Goal: Transaction & Acquisition: Purchase product/service

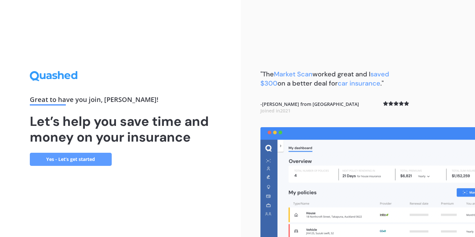
click at [82, 158] on link "Yes - Let’s get started" at bounding box center [71, 159] width 82 height 13
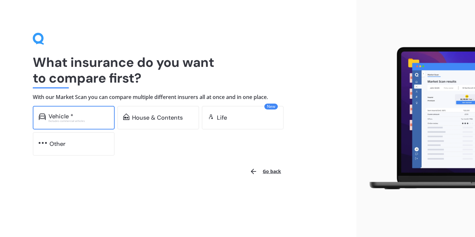
click at [86, 127] on div "Vehicle * Excludes commercial vehicles" at bounding box center [74, 118] width 82 height 24
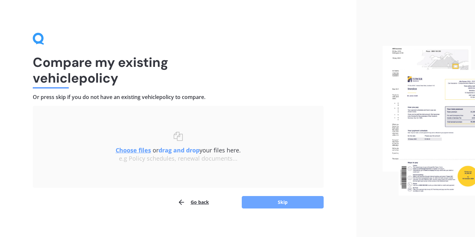
click at [274, 201] on button "Skip" at bounding box center [283, 202] width 82 height 12
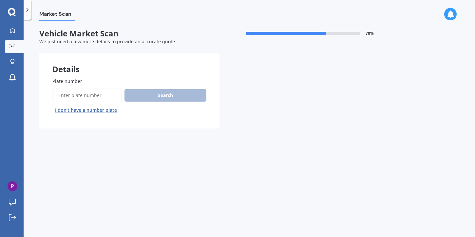
click at [95, 100] on input "Plate number" at bounding box center [86, 95] width 69 height 14
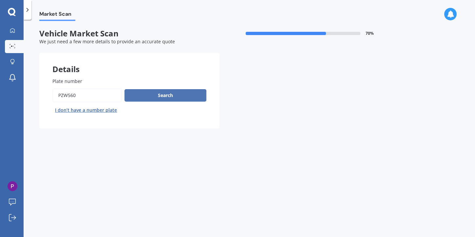
type input "PZW560"
click at [182, 93] on button "Search" at bounding box center [165, 95] width 82 height 12
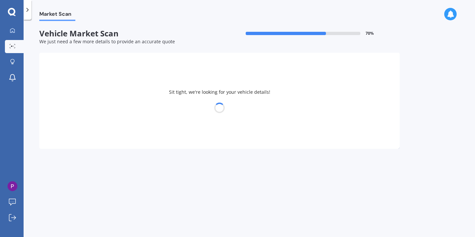
select select "NISSAN"
select select "SERENA"
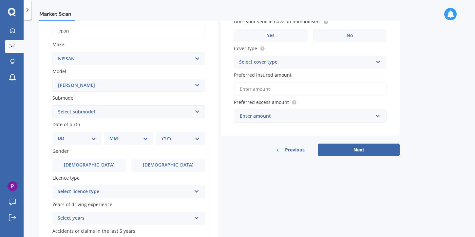
scroll to position [109, 0]
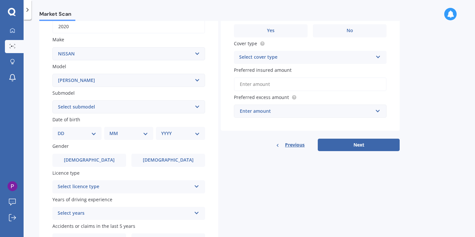
click at [91, 135] on select "DD 01 02 03 04 05 06 07 08 09 10 11 12 13 14 15 16 17 18 19 20 21 22 23 24 25 2…" at bounding box center [77, 133] width 39 height 7
select select "16"
click at [63, 131] on select "DD 01 02 03 04 05 06 07 08 09 10 11 12 13 14 15 16 17 18 19 20 21 22 23 24 25 2…" at bounding box center [77, 133] width 39 height 7
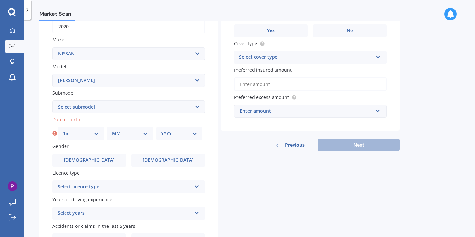
click at [130, 137] on select "MM 01 02 03 04 05 06 07 08 09 10 11 12" at bounding box center [130, 133] width 36 height 7
select select "07"
click at [112, 131] on select "MM 01 02 03 04 05 06 07 08 09 10 11 12" at bounding box center [130, 133] width 36 height 7
click at [171, 136] on select "YYYY 2025 2024 2023 2022 2021 2020 2019 2018 2017 2016 2015 2014 2013 2012 2011…" at bounding box center [179, 133] width 36 height 7
select select "1998"
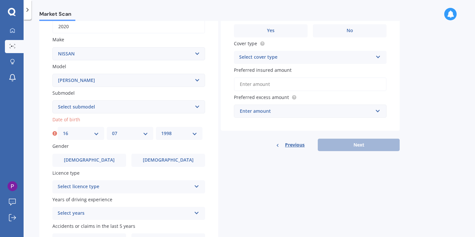
click at [161, 131] on select "YYYY 2025 2024 2023 2022 2021 2020 2019 2018 2017 2016 2015 2014 2013 2012 2011…" at bounding box center [179, 133] width 36 height 7
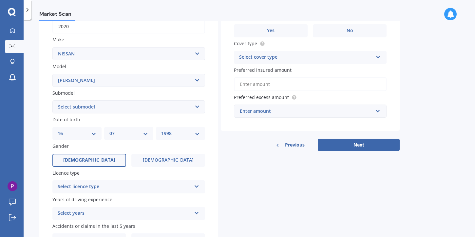
click at [97, 161] on label "[DEMOGRAPHIC_DATA]" at bounding box center [89, 160] width 74 height 13
click at [0, 0] on input "[DEMOGRAPHIC_DATA]" at bounding box center [0, 0] width 0 height 0
click at [123, 190] on div "Select licence type" at bounding box center [125, 187] width 134 height 8
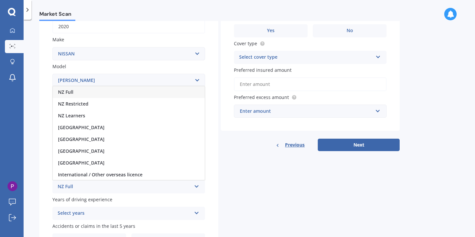
click at [114, 93] on div "NZ Full" at bounding box center [129, 92] width 152 height 12
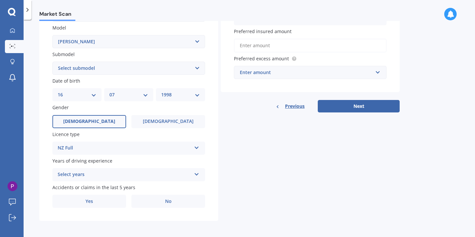
scroll to position [150, 0]
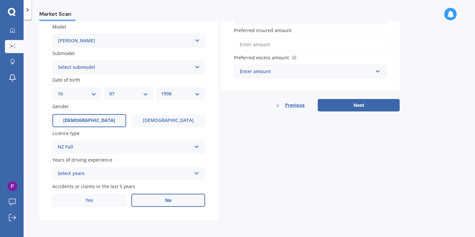
click at [166, 203] on span "No" at bounding box center [168, 200] width 7 height 6
click at [0, 0] on input "No" at bounding box center [0, 0] width 0 height 0
click at [164, 175] on div "Select years" at bounding box center [125, 174] width 134 height 8
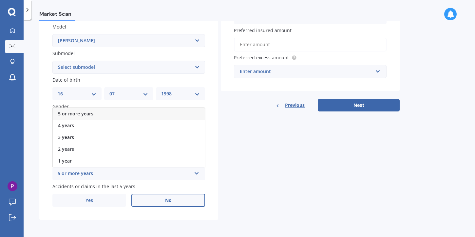
click at [147, 114] on div "5 or more years" at bounding box center [129, 114] width 152 height 12
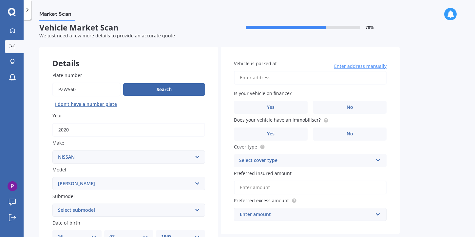
scroll to position [0, 0]
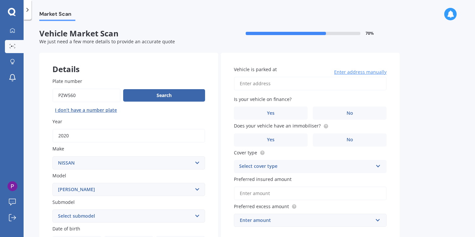
click at [270, 85] on input "Vehicle is parked at" at bounding box center [310, 84] width 153 height 14
click at [252, 103] on div "Is your vehicle on finance? Yes No" at bounding box center [310, 108] width 153 height 24
click at [332, 112] on label "No" at bounding box center [350, 112] width 74 height 13
click at [0, 0] on input "No" at bounding box center [0, 0] width 0 height 0
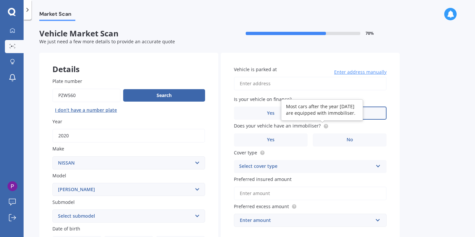
click at [324, 127] on circle at bounding box center [326, 126] width 4 height 4
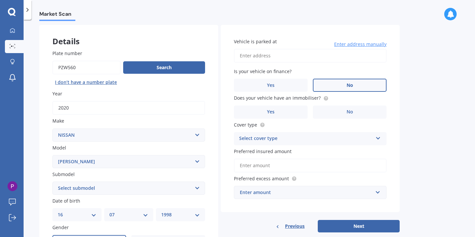
scroll to position [29, 0]
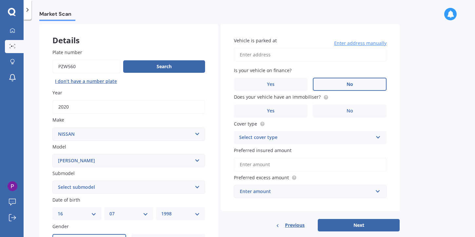
click at [333, 133] on div "Select cover type Comprehensive Third Party, Fire & Theft Third Party" at bounding box center [310, 137] width 153 height 13
click at [301, 152] on div "Comprehensive" at bounding box center [310, 150] width 152 height 12
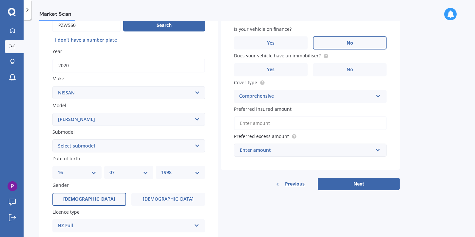
scroll to position [72, 0]
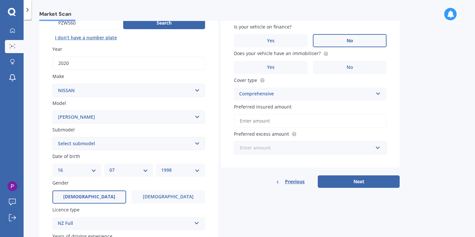
click at [377, 149] on input "text" at bounding box center [308, 147] width 147 height 12
click at [348, 129] on div "Vehicle is parked at Enter address manually Is your vehicle on finance? Yes No …" at bounding box center [310, 73] width 179 height 187
click at [338, 122] on input "Preferred insured amount" at bounding box center [310, 121] width 153 height 14
click at [348, 182] on button "Next" at bounding box center [359, 181] width 82 height 12
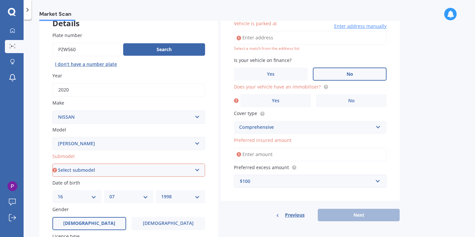
scroll to position [38, 0]
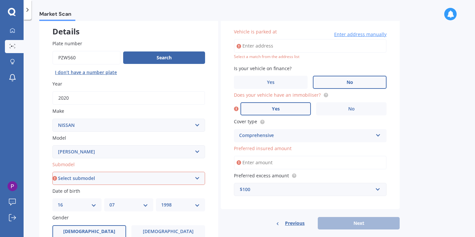
click at [302, 105] on label "Yes" at bounding box center [275, 108] width 70 height 13
click at [0, 0] on input "Yes" at bounding box center [0, 0] width 0 height 0
click at [291, 45] on input "Vehicle is parked at" at bounding box center [310, 46] width 153 height 14
type input "[STREET_ADDRESS]"
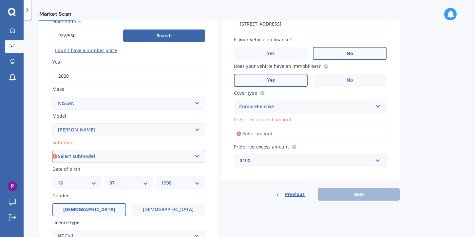
scroll to position [62, 0]
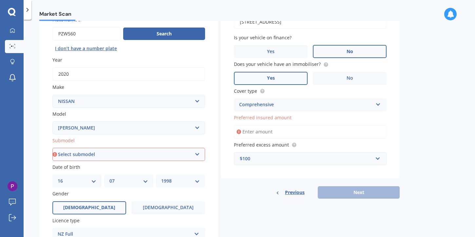
click at [299, 134] on input "Preferred insured amount" at bounding box center [310, 132] width 153 height 14
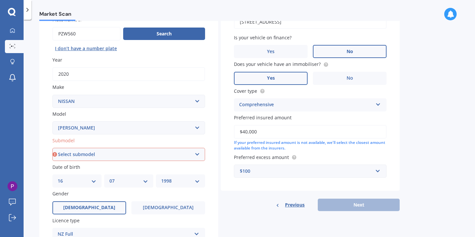
scroll to position [74, 0]
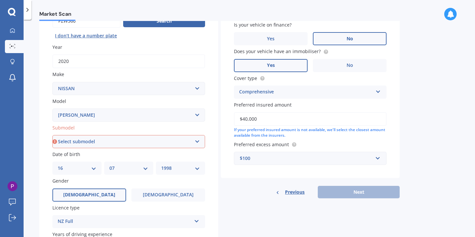
type input "$40,000"
click at [289, 161] on div "$100" at bounding box center [306, 158] width 133 height 7
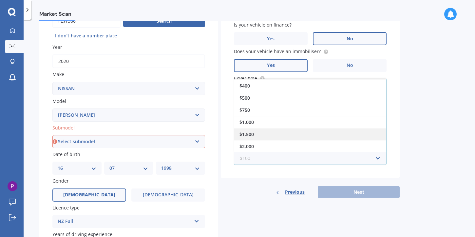
scroll to position [0, 0]
click at [347, 193] on div "Previous Next" at bounding box center [310, 192] width 179 height 12
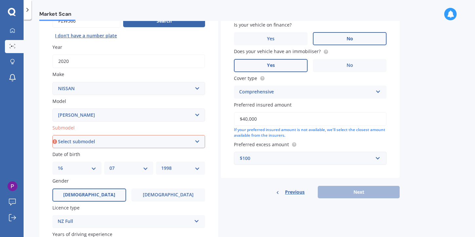
click at [346, 196] on div "Previous Next" at bounding box center [310, 192] width 179 height 12
click at [175, 144] on select "Select submodel (All other) Hybrid Petrol Turbo Diesel" at bounding box center [128, 141] width 153 height 13
select select "HYBRID"
click at [52, 136] on select "Select submodel (All other) Hybrid Petrol Turbo Diesel" at bounding box center [128, 141] width 153 height 13
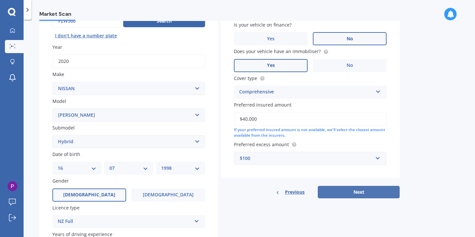
click at [349, 196] on button "Next" at bounding box center [359, 192] width 82 height 12
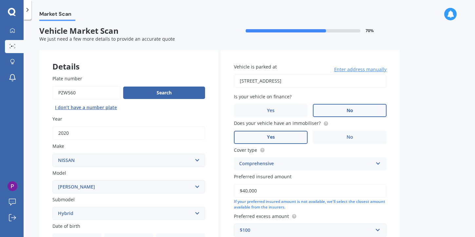
select select "16"
select select "07"
select select "1998"
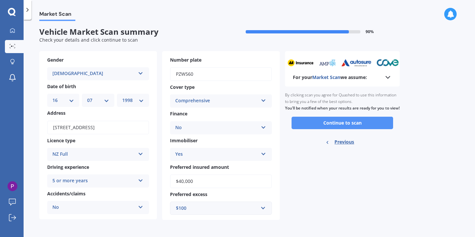
click at [344, 129] on button "Continue to scan" at bounding box center [342, 123] width 102 height 12
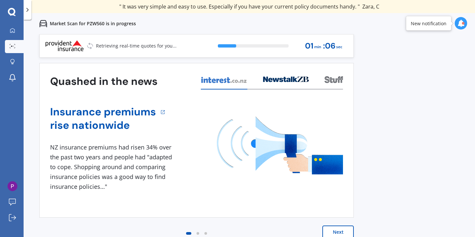
click at [337, 233] on button "Next" at bounding box center [337, 231] width 31 height 13
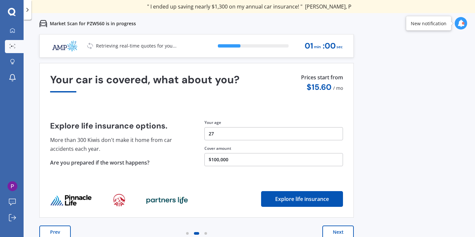
click at [336, 231] on button "Next" at bounding box center [337, 231] width 31 height 13
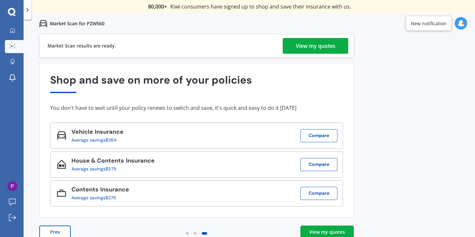
click at [321, 48] on div "View my quotes" at bounding box center [316, 46] width 40 height 16
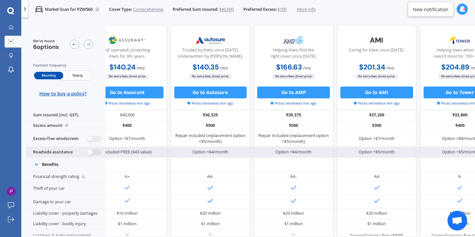
scroll to position [0, 143]
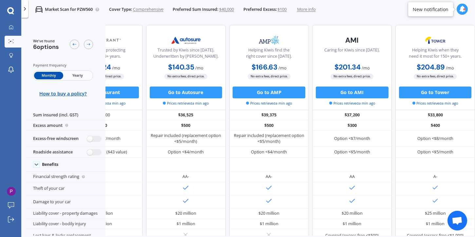
click at [24, 10] on icon at bounding box center [25, 9] width 6 height 6
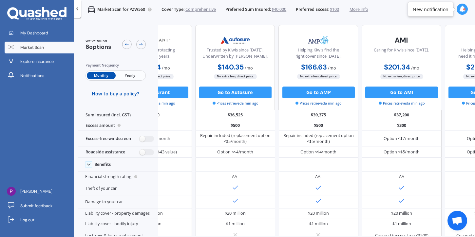
click at [77, 9] on icon at bounding box center [77, 9] width 6 height 6
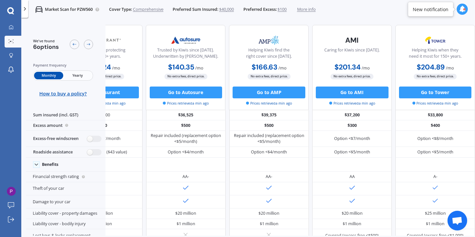
click at [130, 19] on div "Market Scan for PZW560 Cover Type: Comprehensive Preferred Sum Insured: $40,000…" at bounding box center [248, 137] width 454 height 237
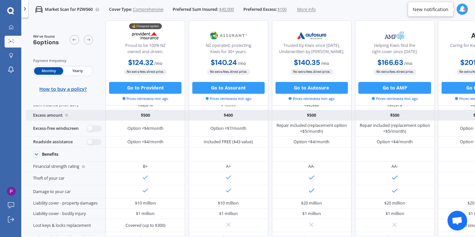
scroll to position [0, 0]
